Goal: Task Accomplishment & Management: Use online tool/utility

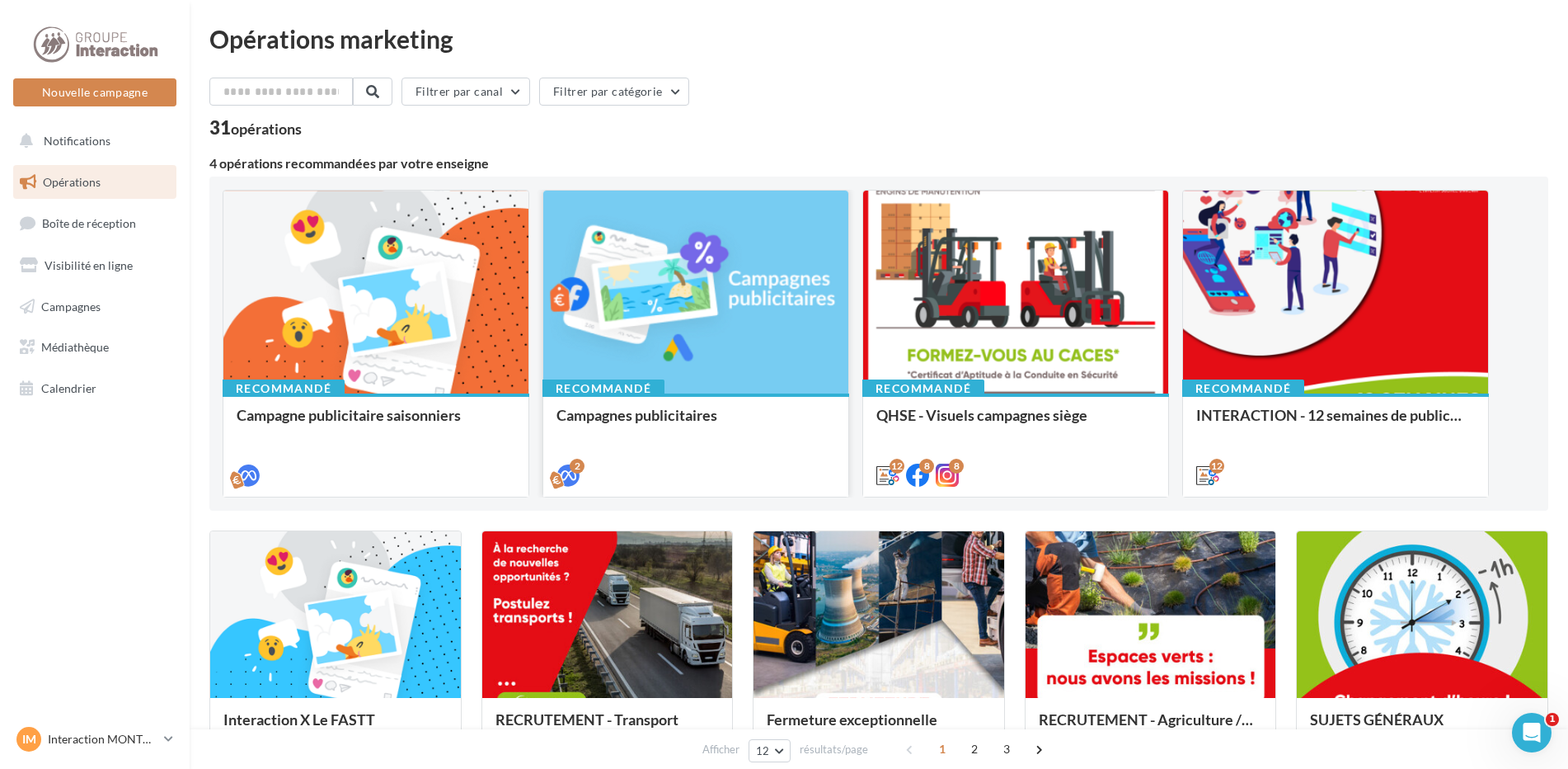
click at [697, 322] on div at bounding box center [696, 293] width 305 height 205
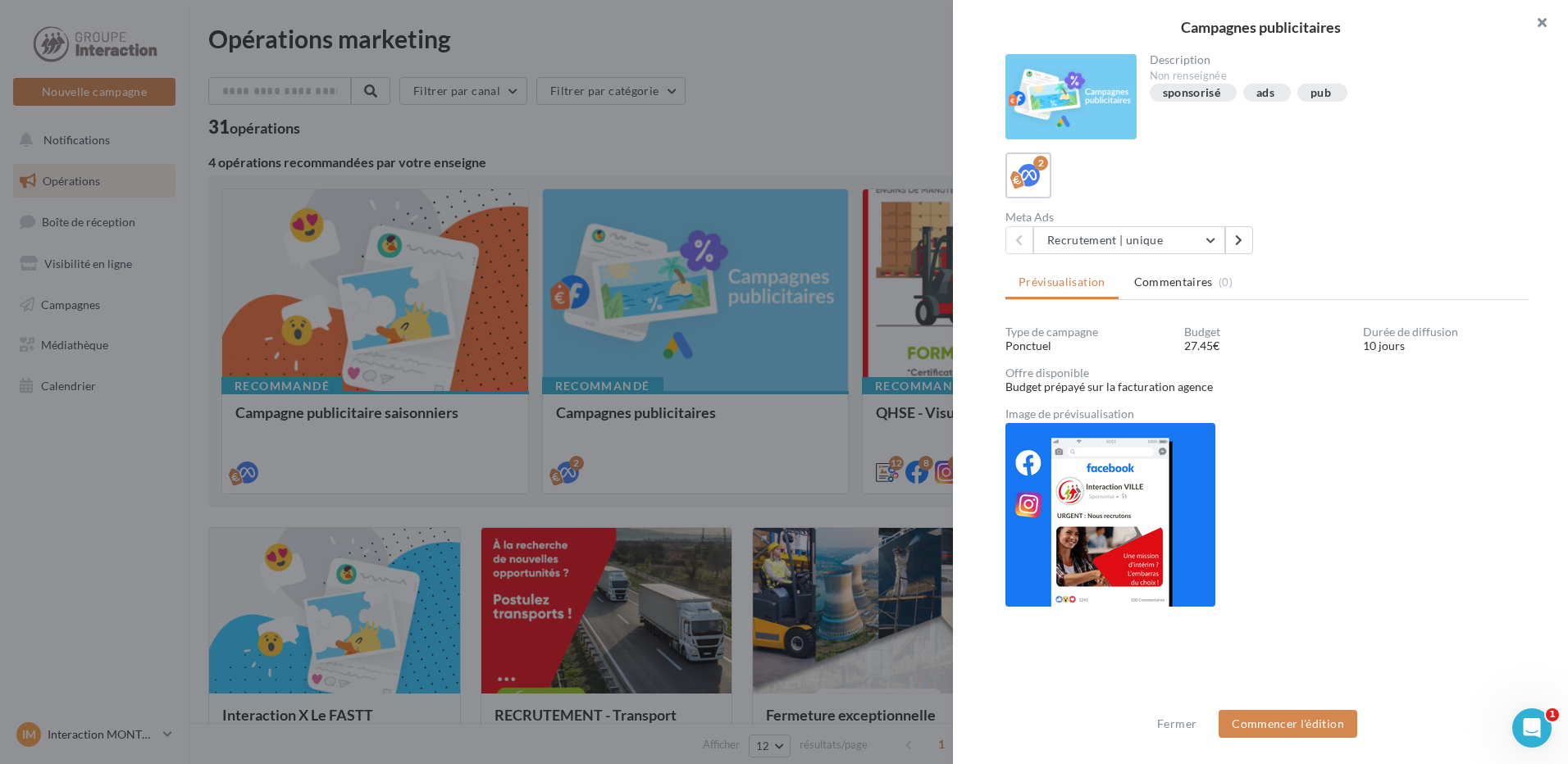
click at [1540, 24] on button "button" at bounding box center [1534, 24] width 65 height 50
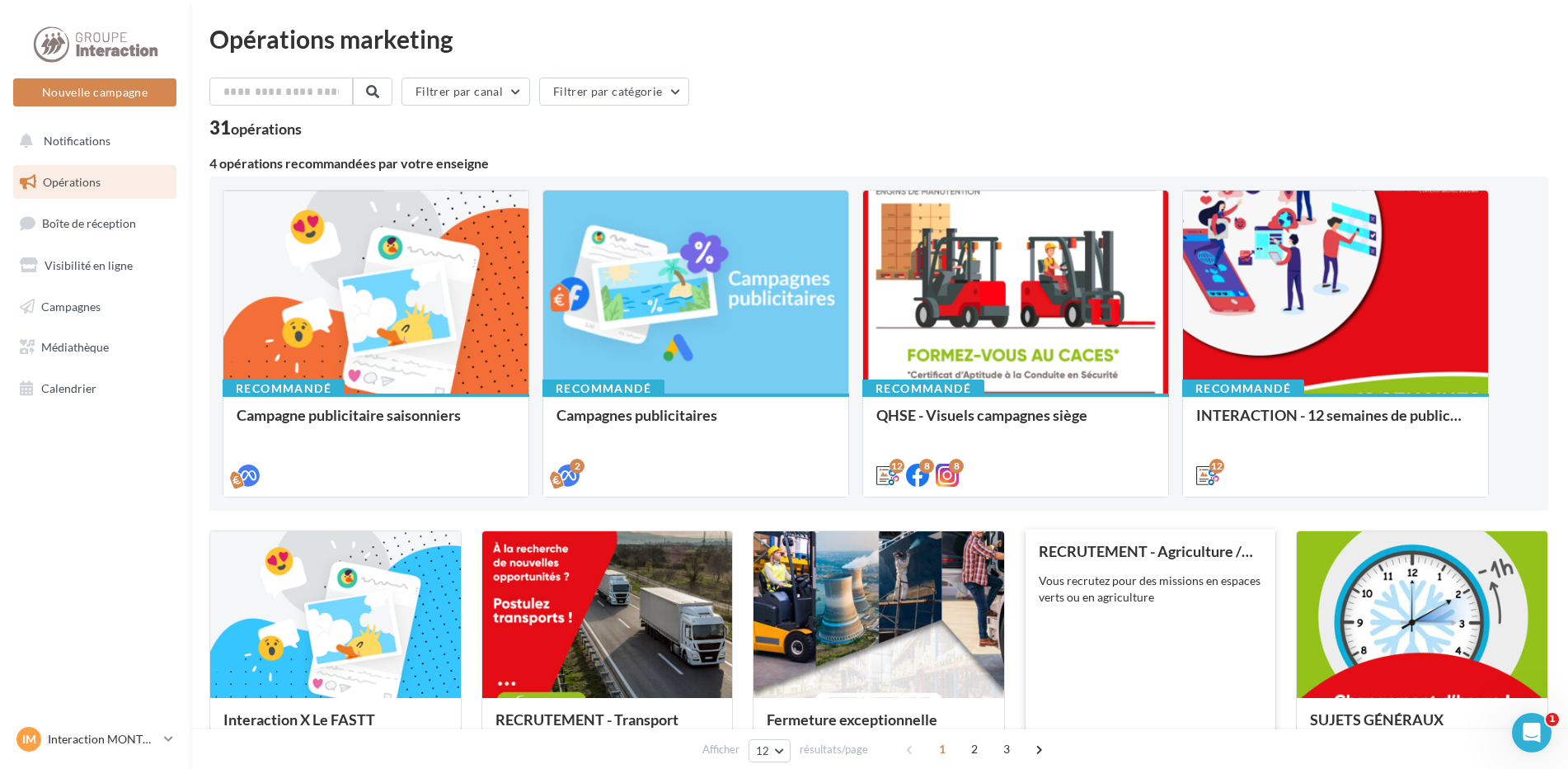
scroll to position [248, 0]
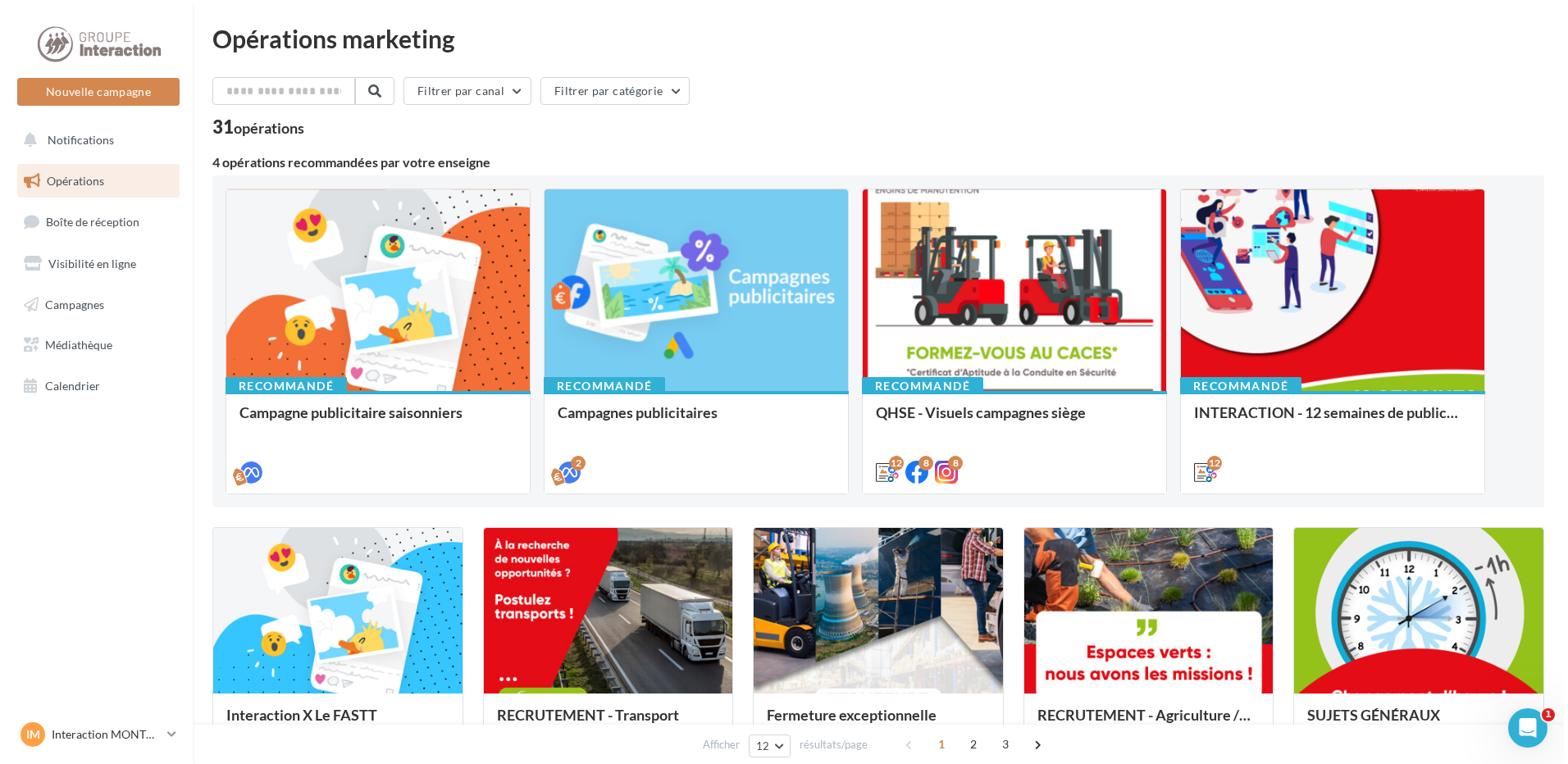
scroll to position [164, 0]
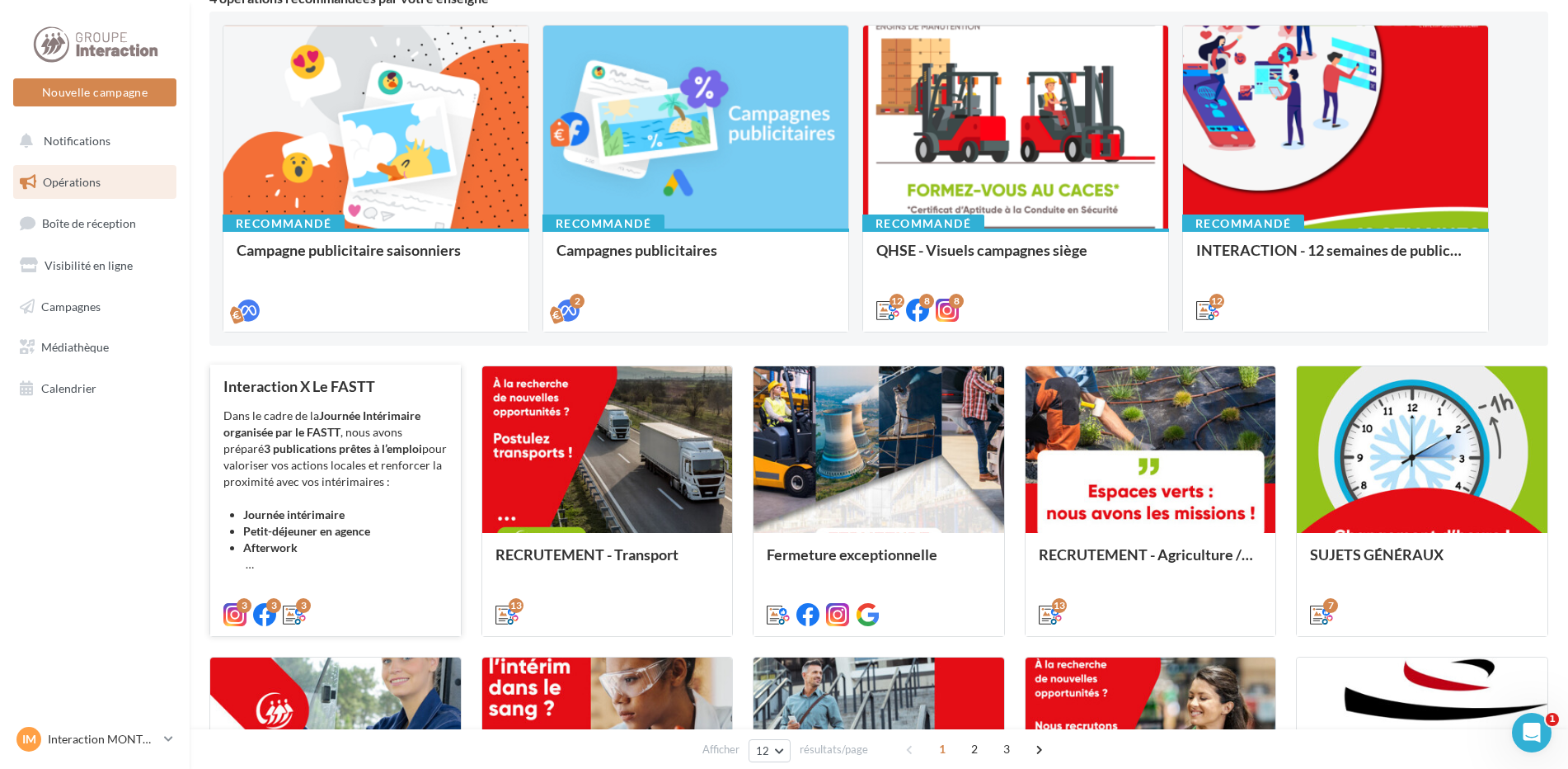
click at [322, 509] on strong "Journée intérimaire" at bounding box center [294, 514] width 102 height 14
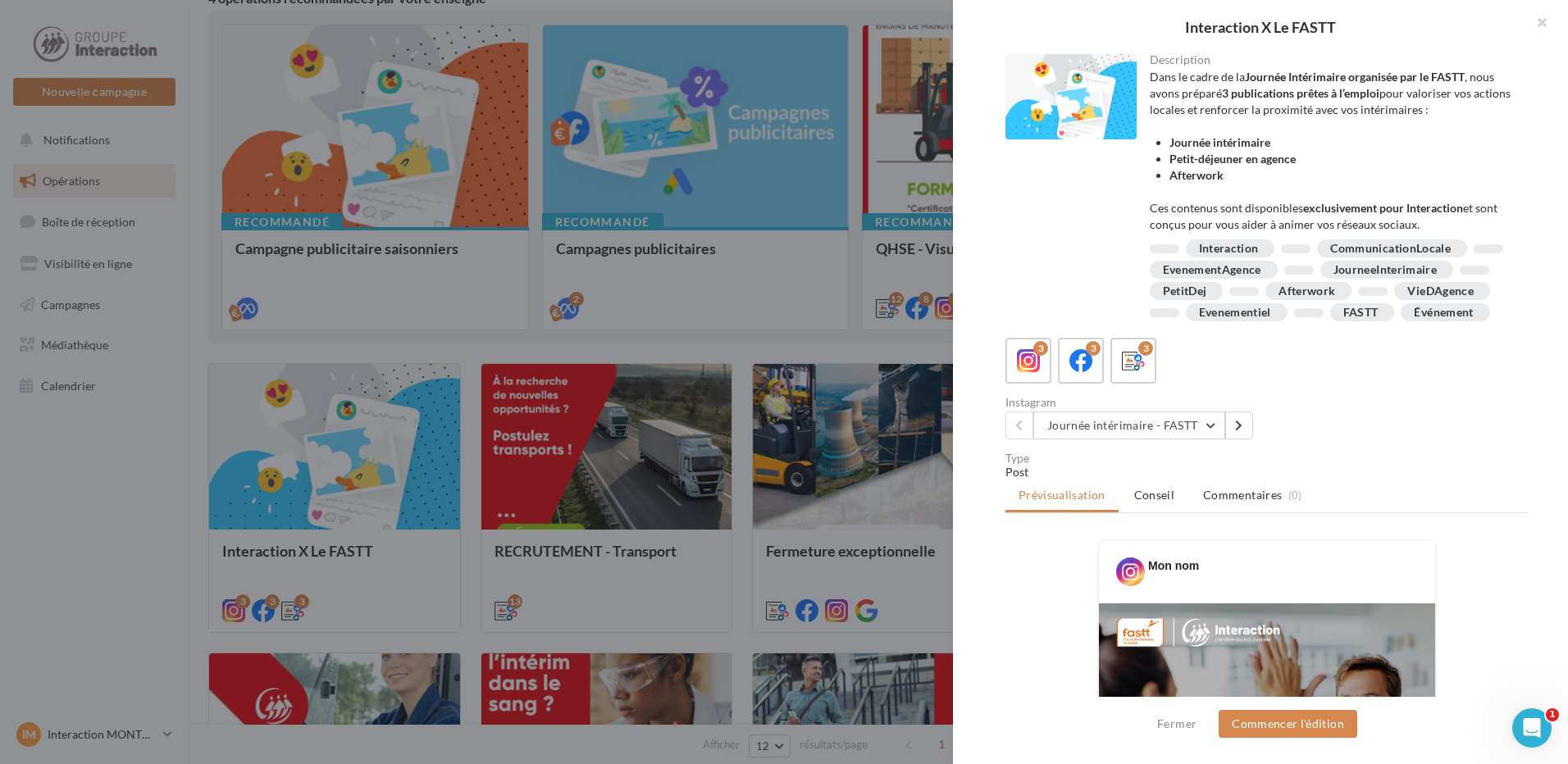
scroll to position [328, 0]
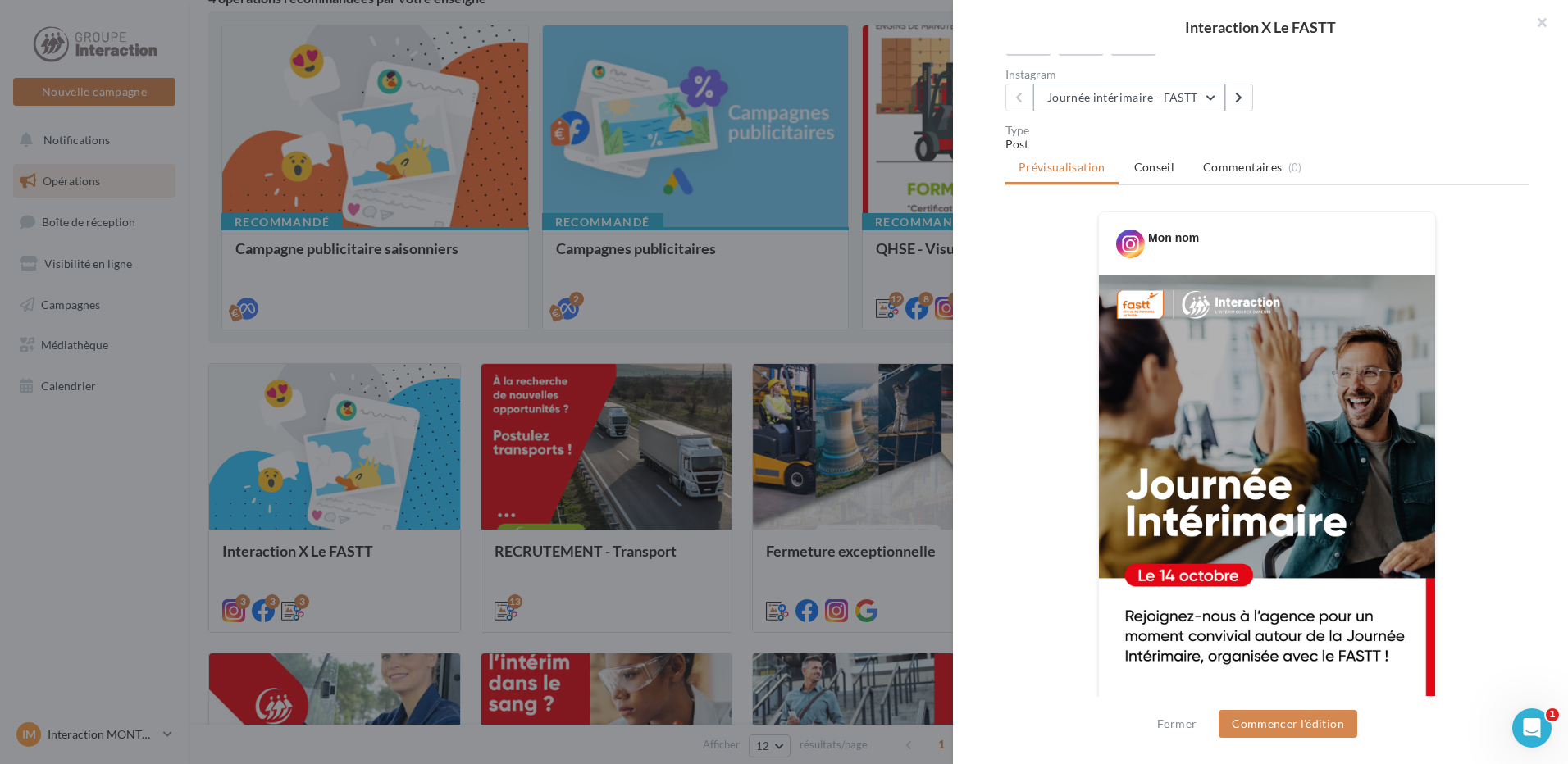
click at [1209, 111] on button "Journée intérimaire - FASTT" at bounding box center [1129, 97] width 192 height 28
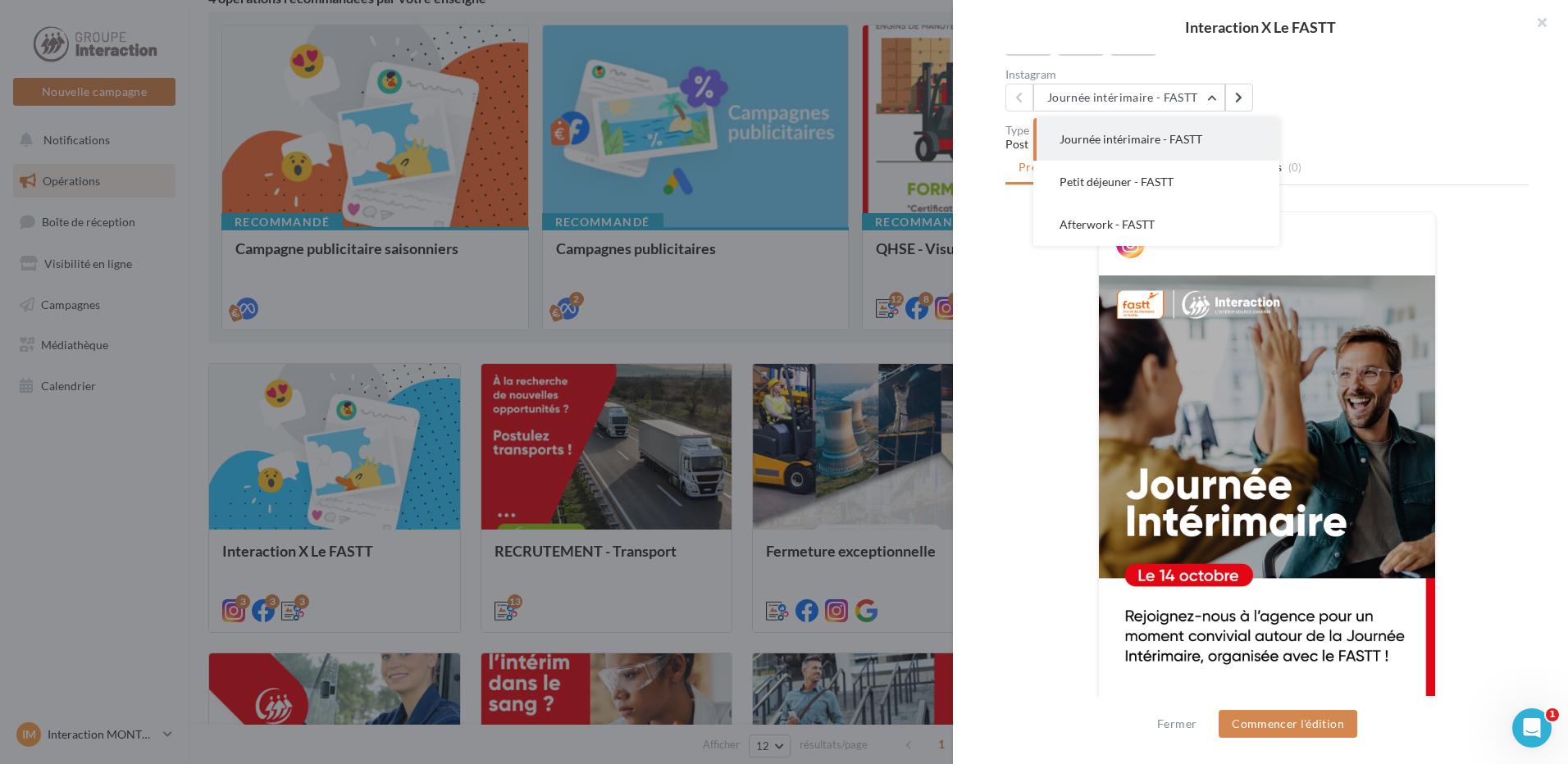
click at [1444, 111] on div "Instagram Journée intérimaire - FASTT Journée intérimaire - FASTT Petit déjeune…" at bounding box center [1274, 90] width 536 height 43
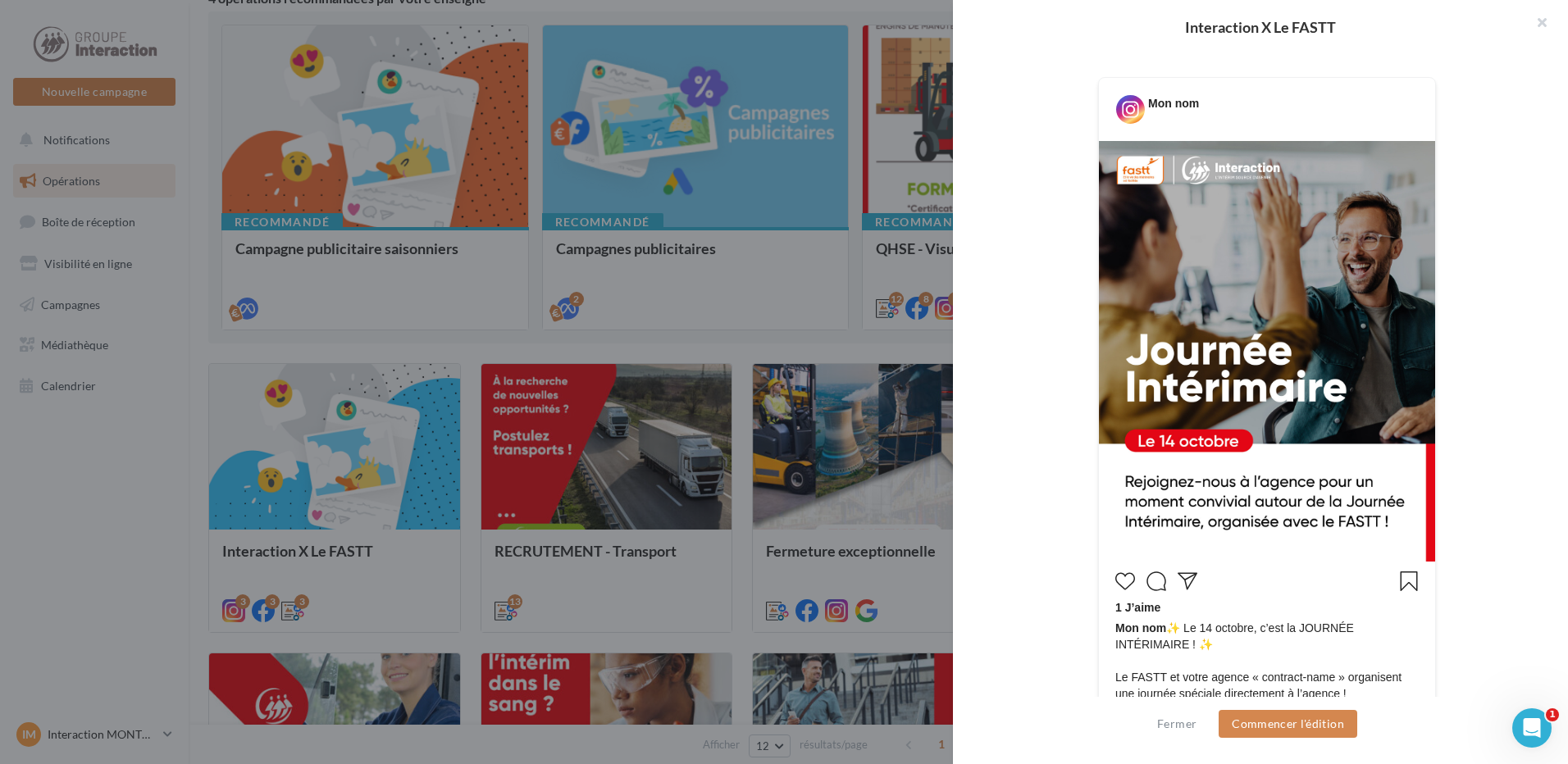
scroll to position [134, 0]
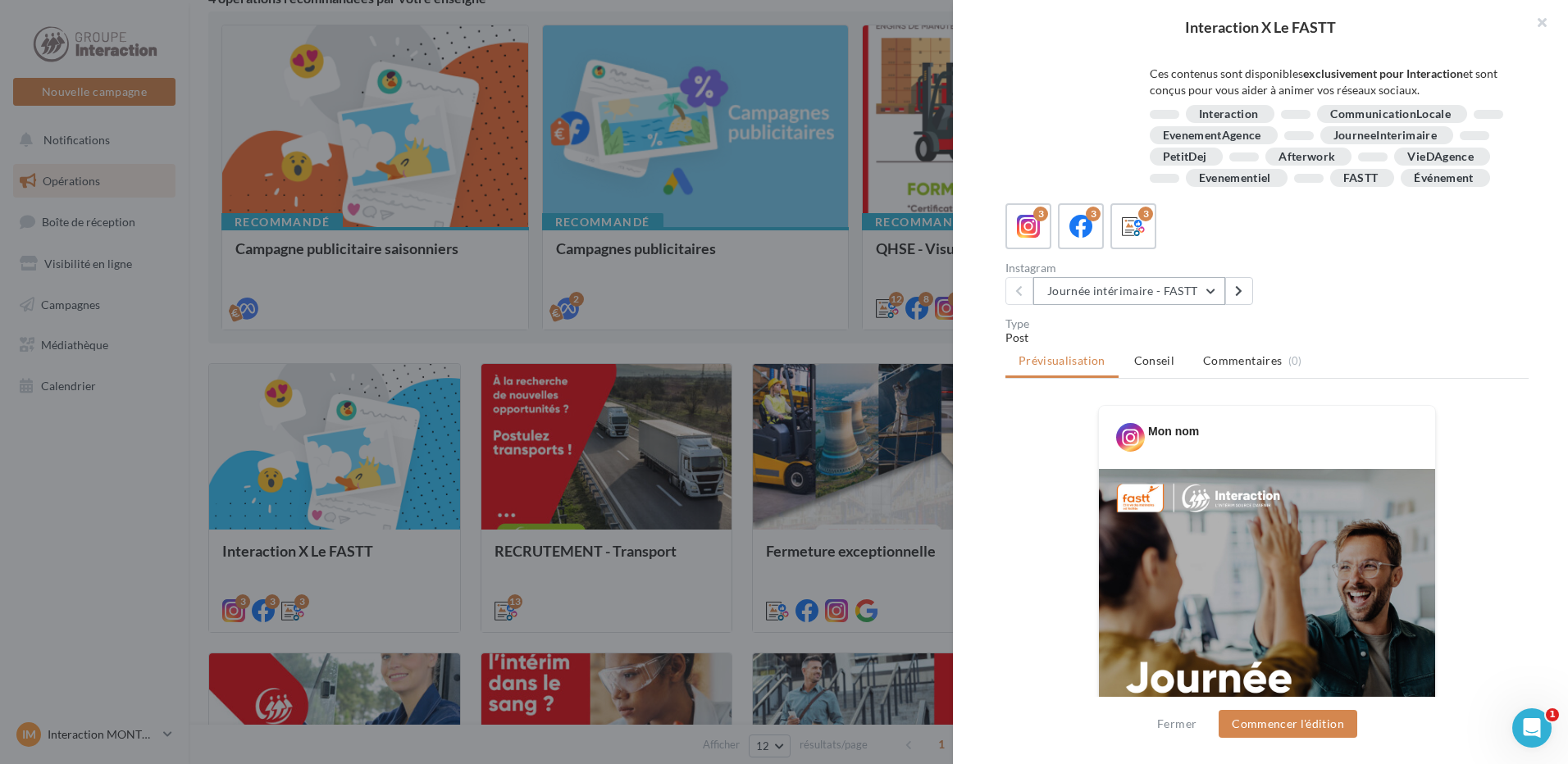
click at [1202, 305] on button "Journée intérimaire - FASTT" at bounding box center [1129, 291] width 192 height 28
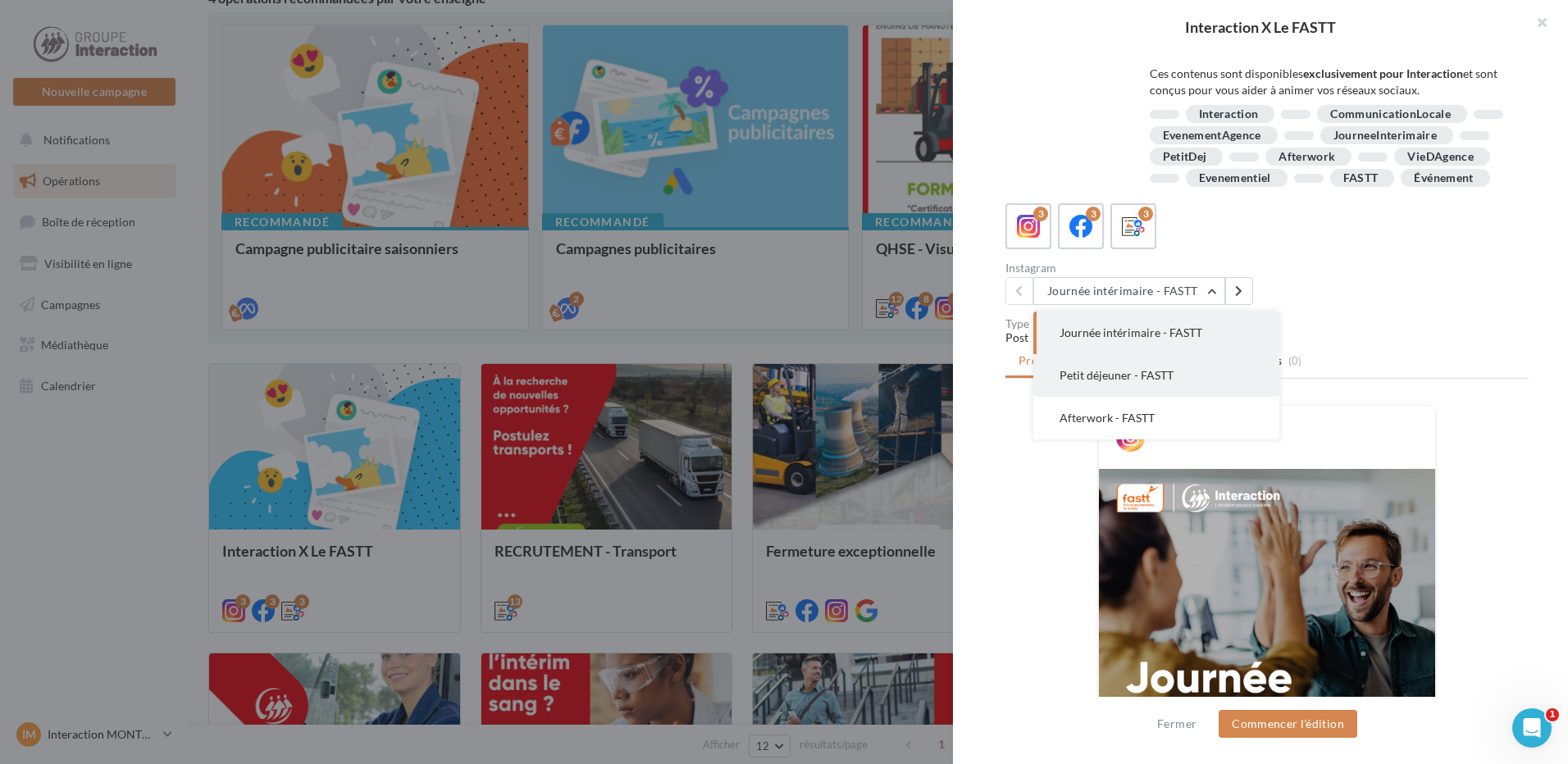
click at [1140, 382] on span "Petit déjeuner - FASTT" at bounding box center [1116, 375] width 114 height 14
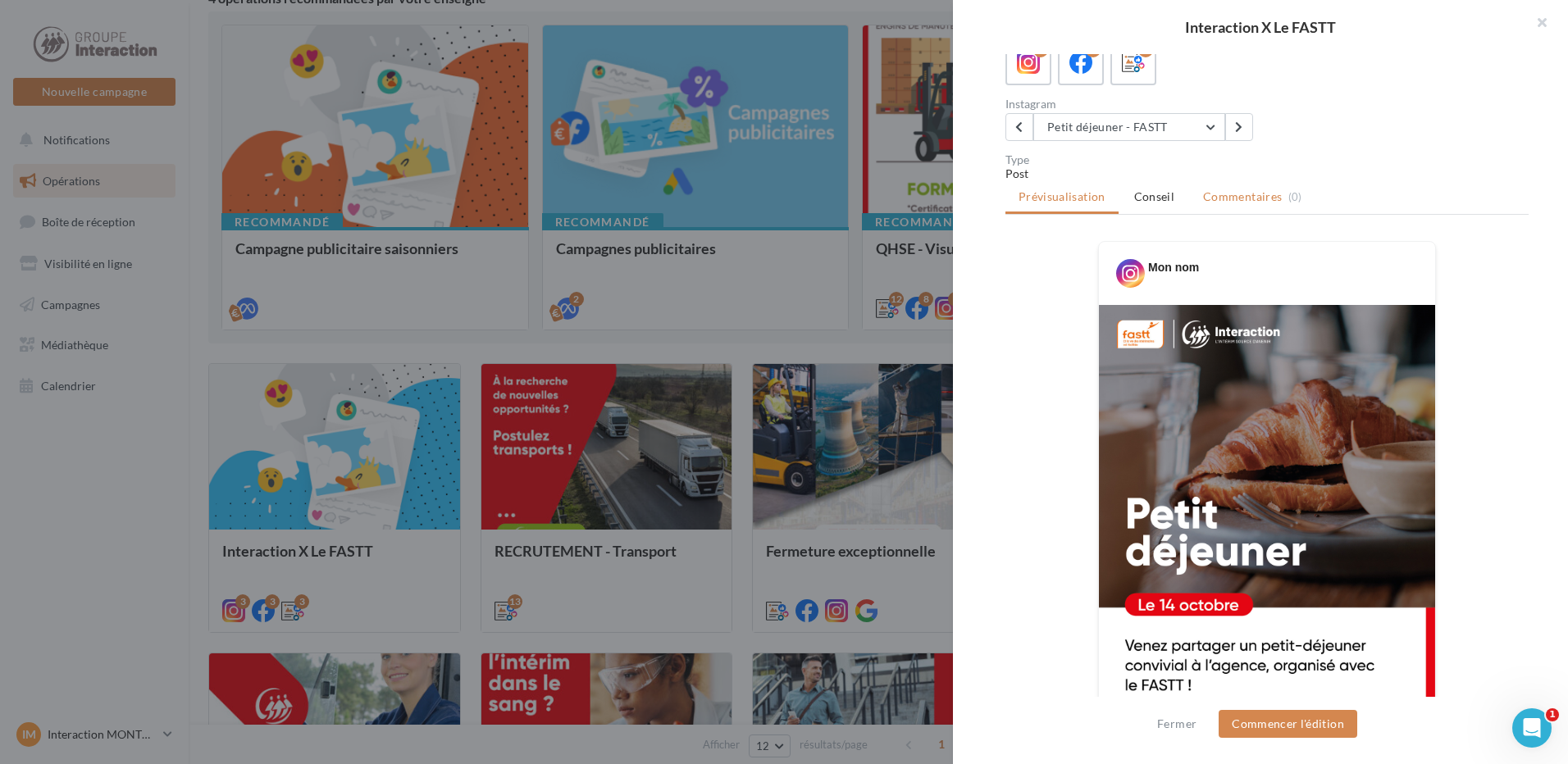
scroll to position [217, 0]
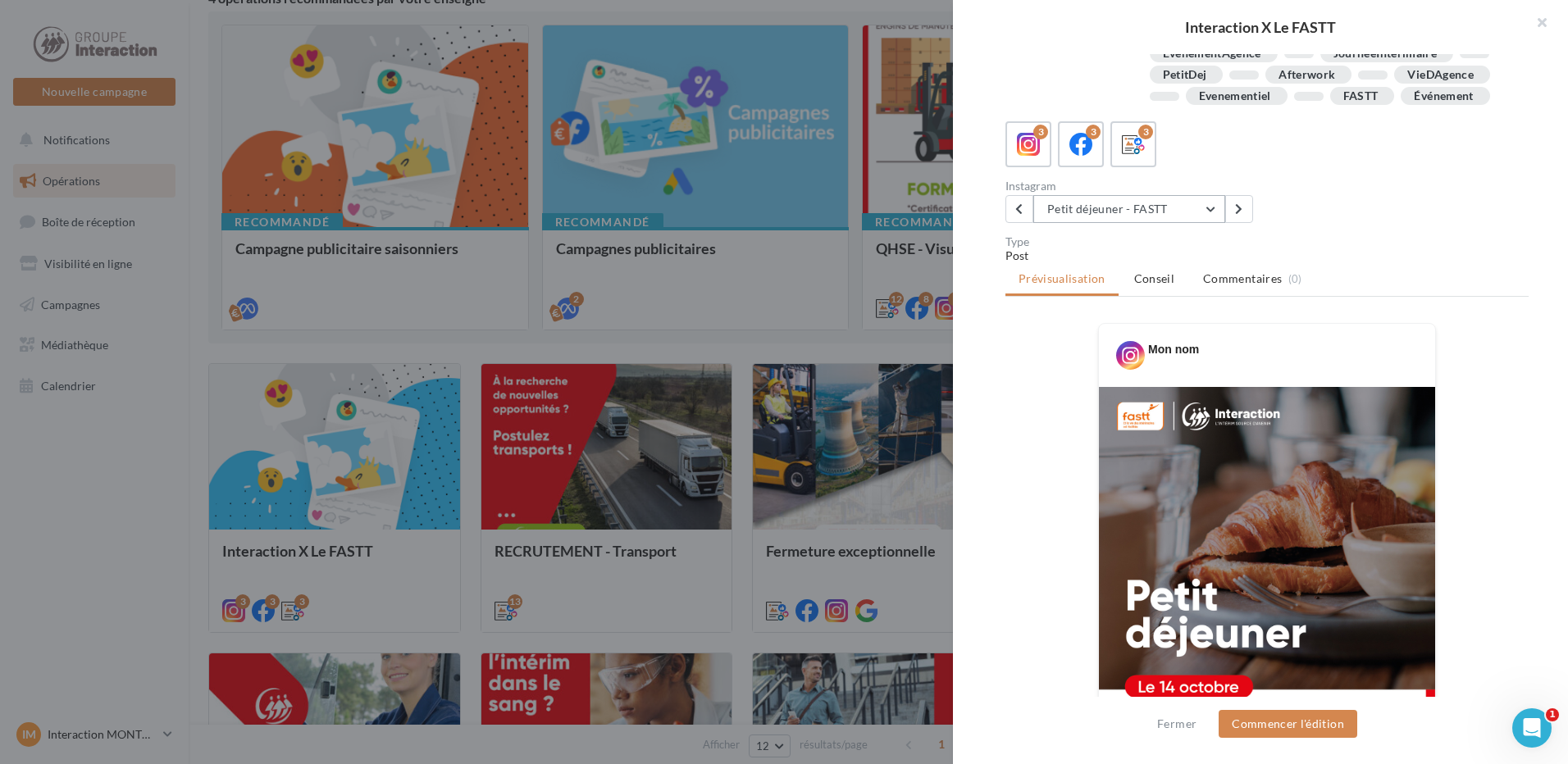
click at [1210, 223] on button "Petit déjeuner - FASTT" at bounding box center [1129, 209] width 192 height 28
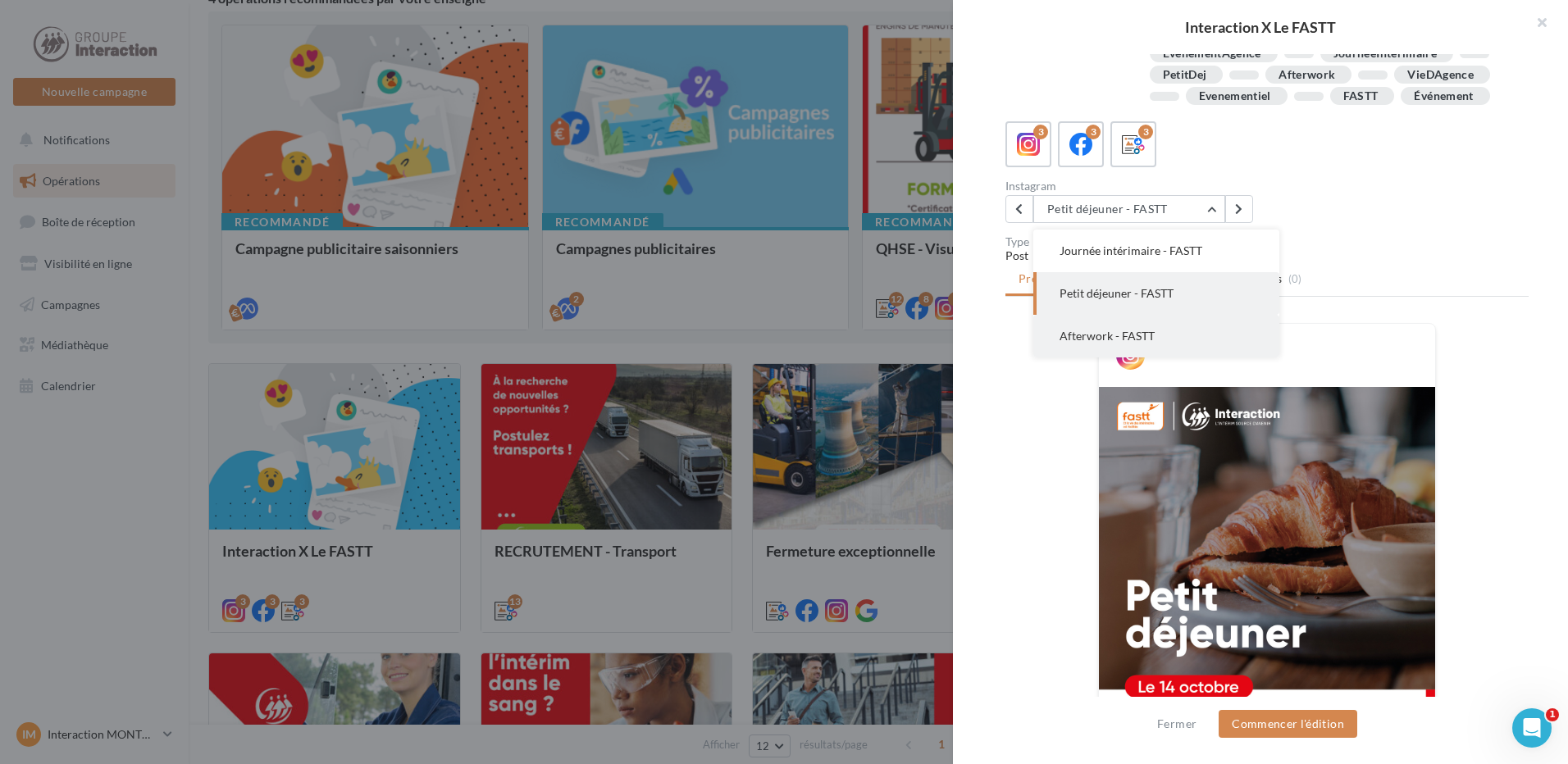
click at [1116, 343] on span "Afterwork - FASTT" at bounding box center [1107, 336] width 95 height 14
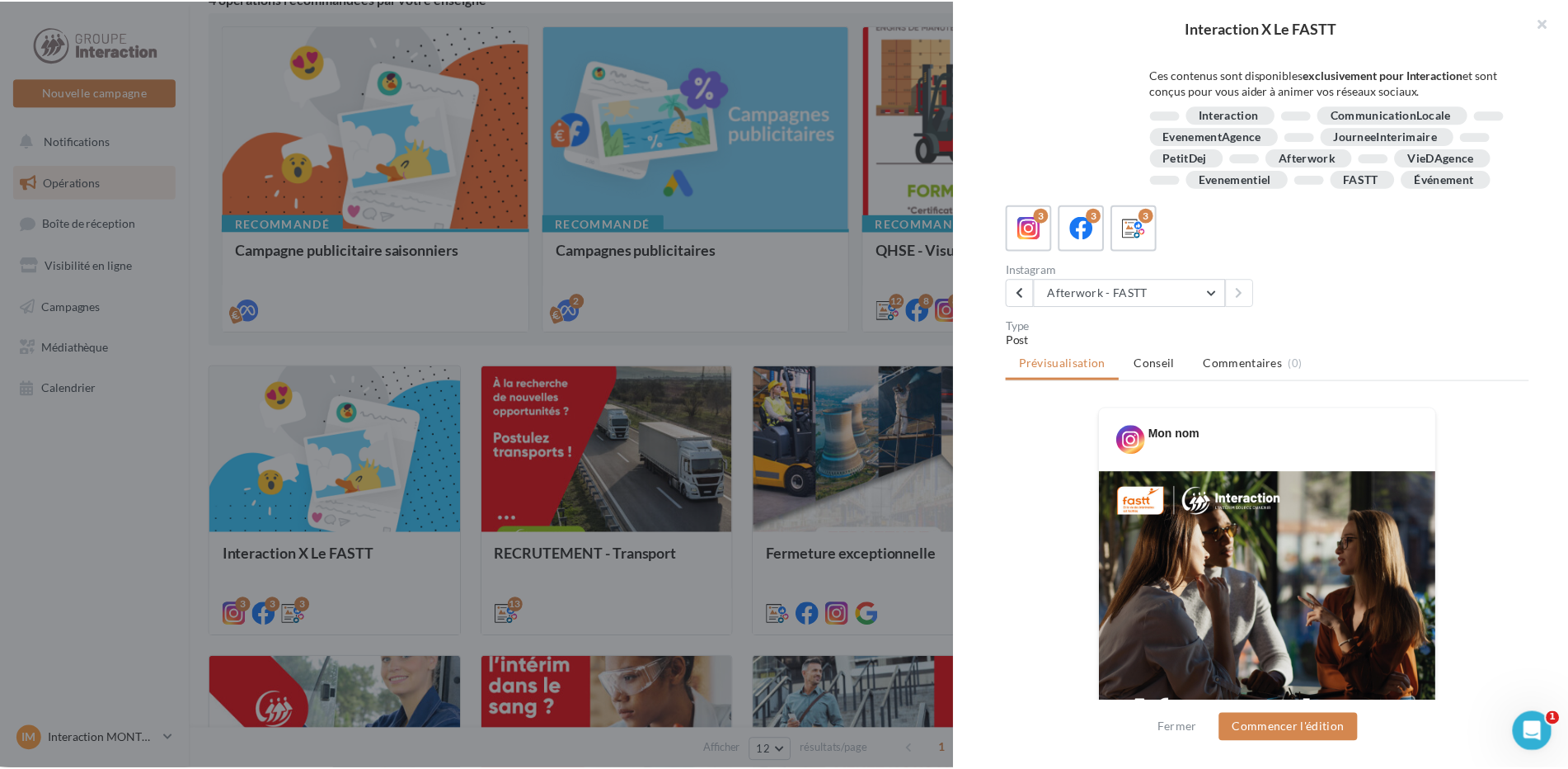
scroll to position [0, 0]
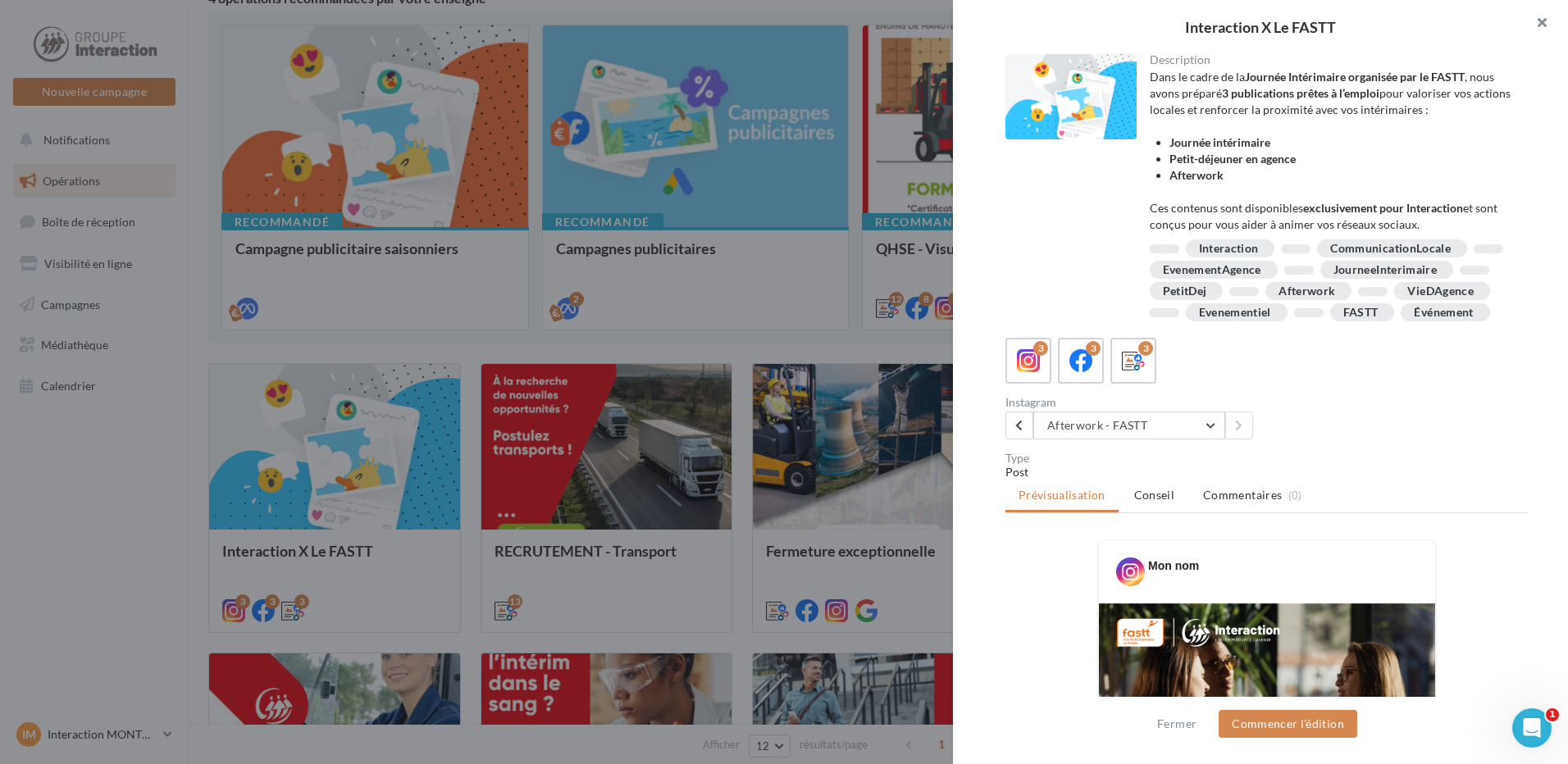
click at [1542, 17] on button "button" at bounding box center [1534, 24] width 65 height 50
